Goal: Download file/media

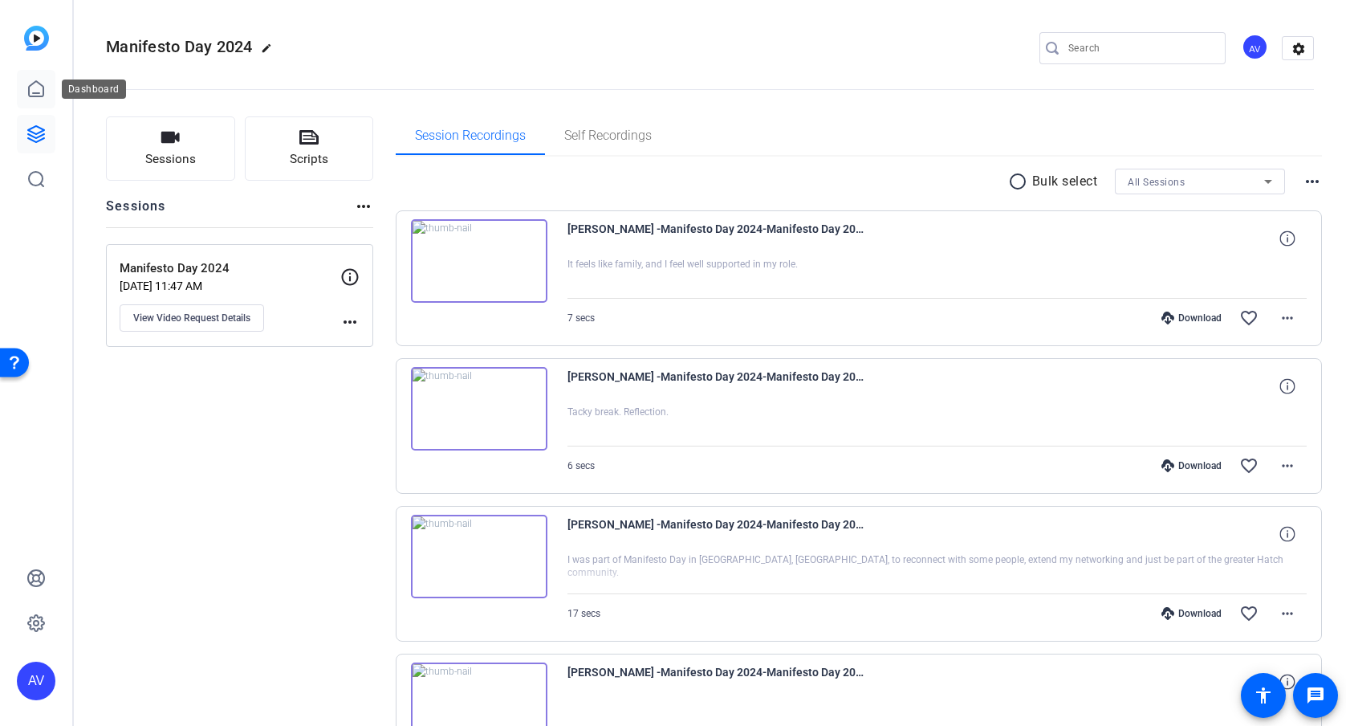
click at [34, 87] on icon at bounding box center [35, 88] width 19 height 19
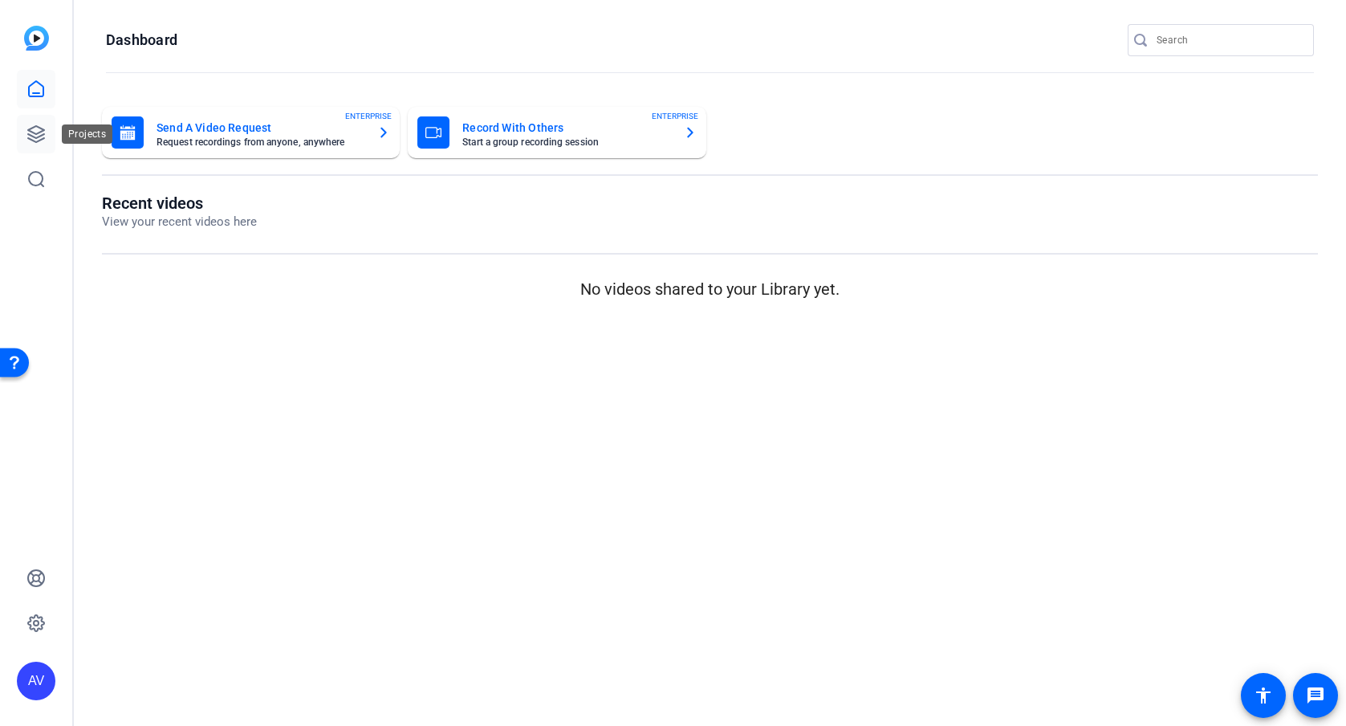
click at [39, 134] on icon at bounding box center [35, 133] width 19 height 19
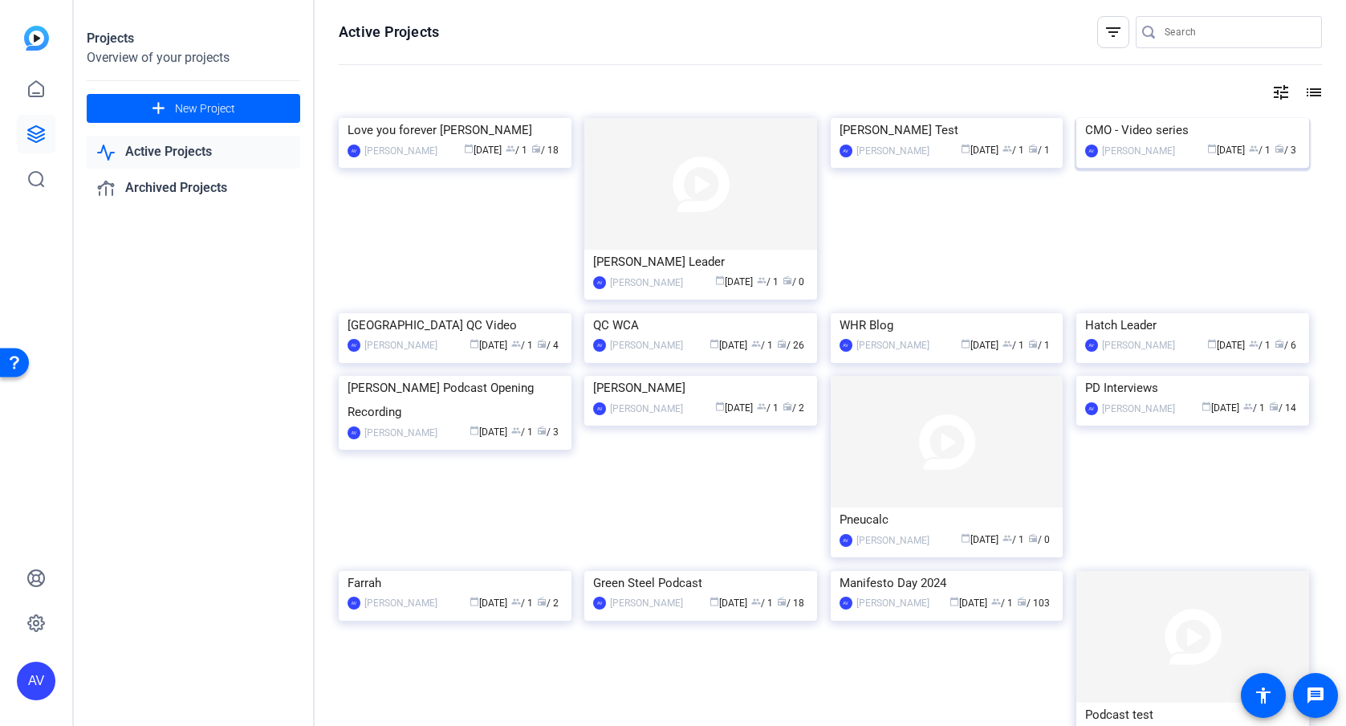
click at [1208, 142] on div "CMO - Video series" at bounding box center [1193, 130] width 215 height 24
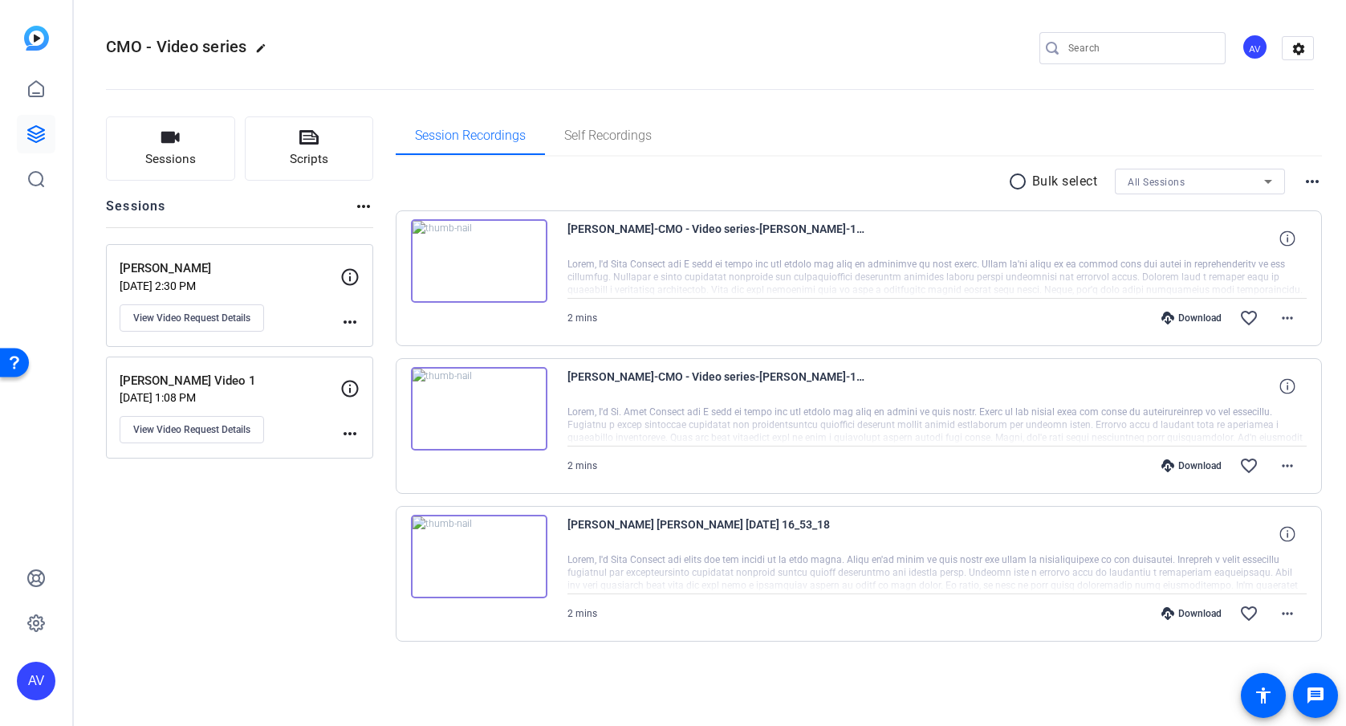
click at [465, 260] on img at bounding box center [479, 261] width 136 height 84
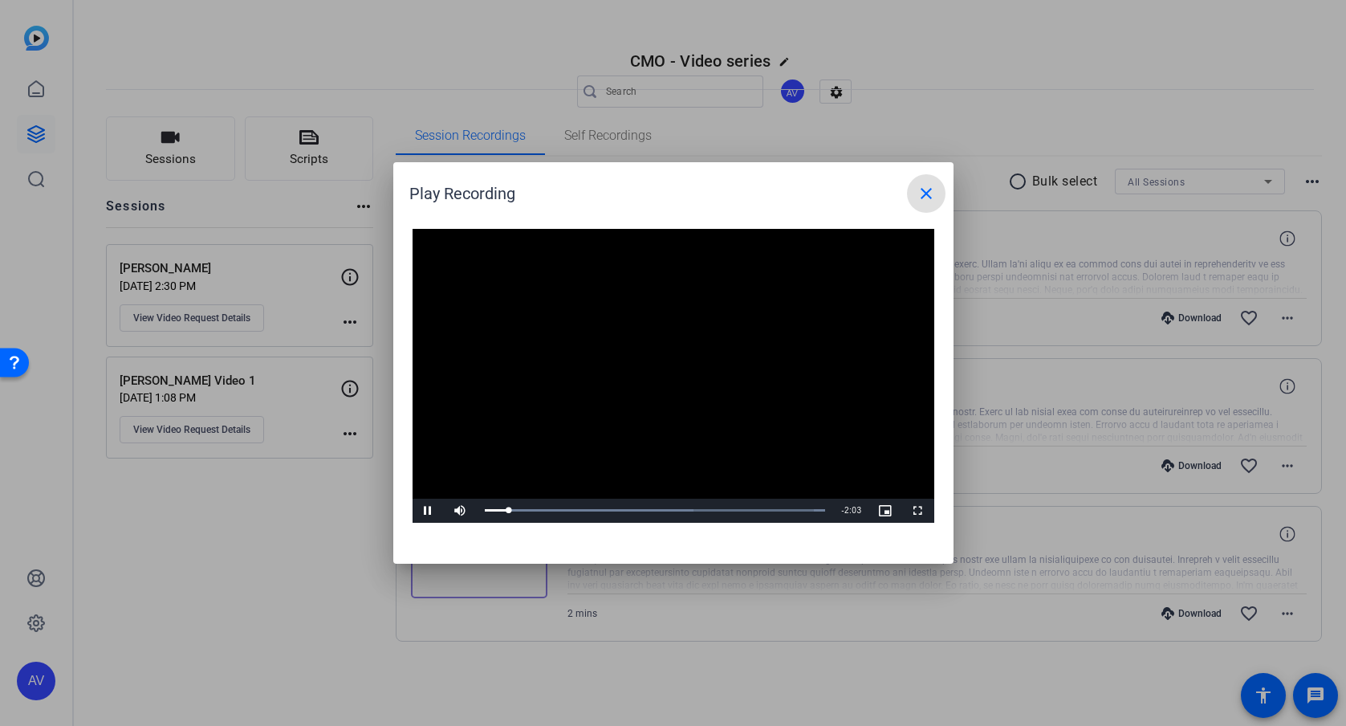
click at [934, 191] on mat-icon "close" at bounding box center [926, 193] width 19 height 19
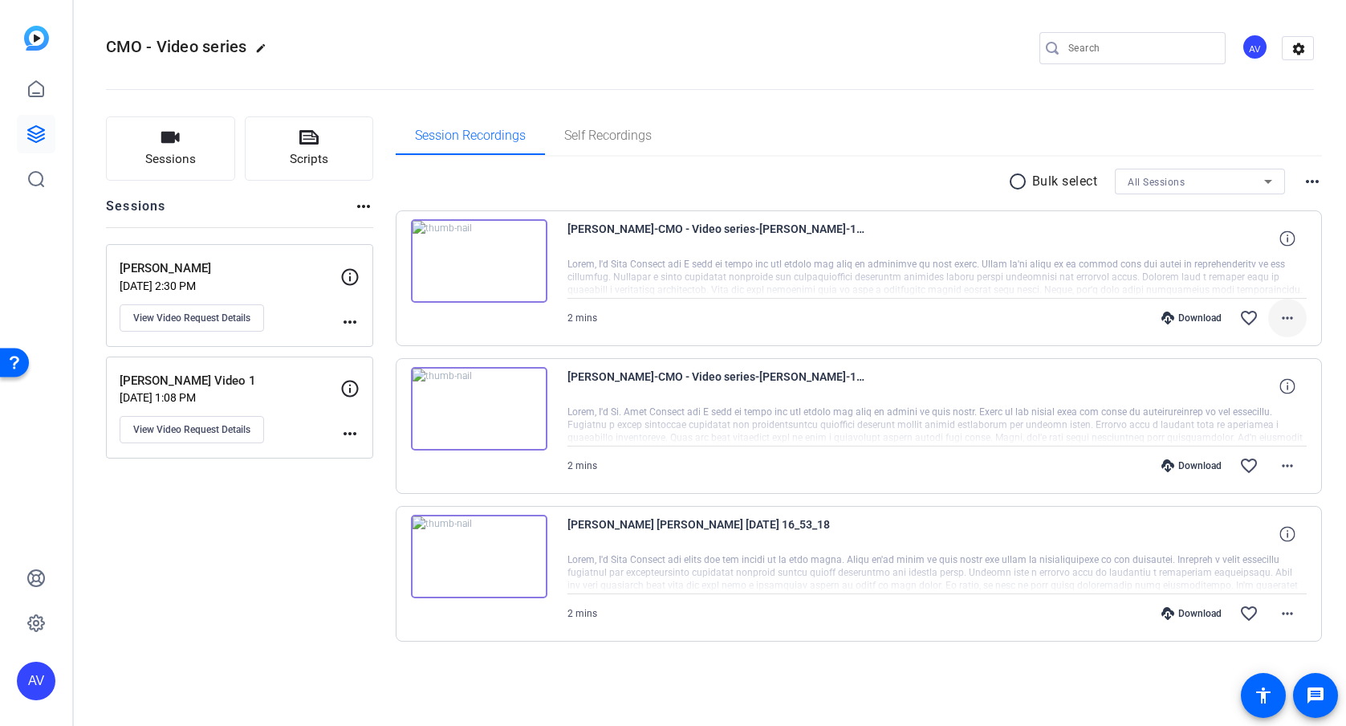
click at [1281, 320] on mat-icon "more_horiz" at bounding box center [1287, 317] width 19 height 19
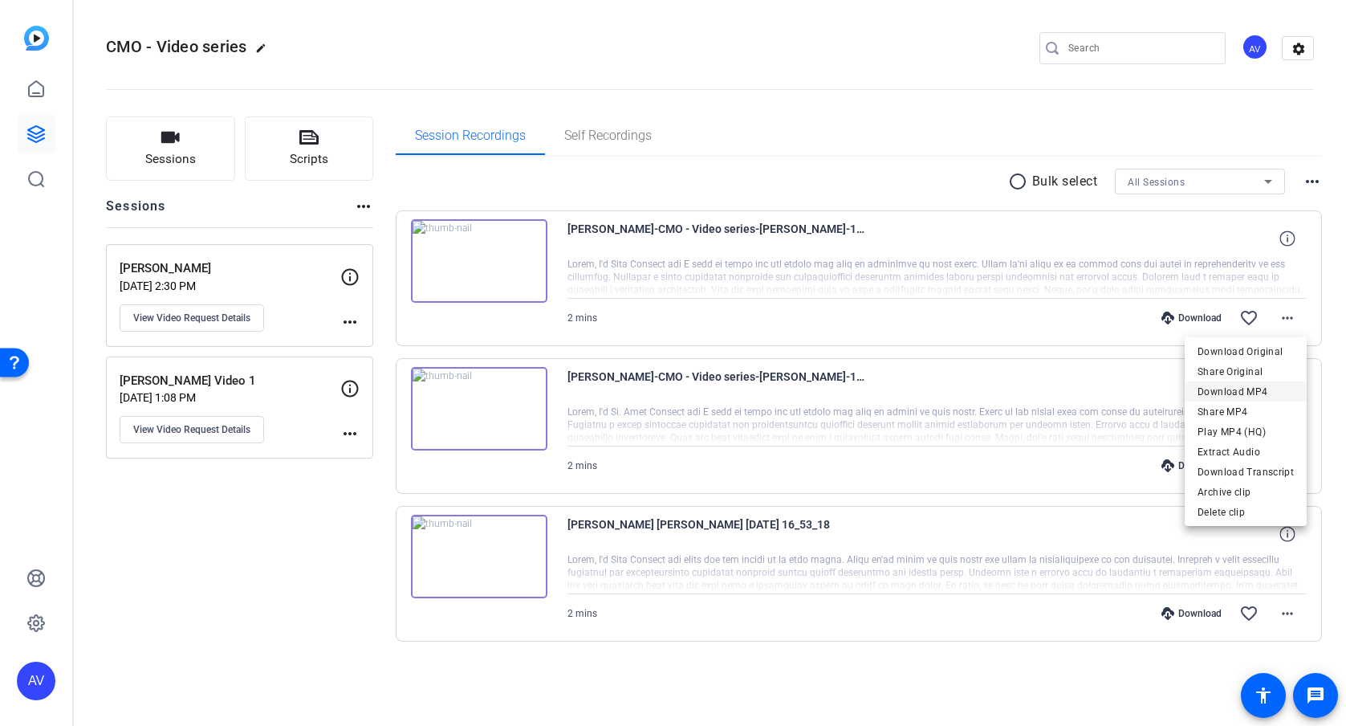
click at [1249, 389] on span "Download MP4" at bounding box center [1246, 391] width 96 height 19
